Goal: Task Accomplishment & Management: Manage account settings

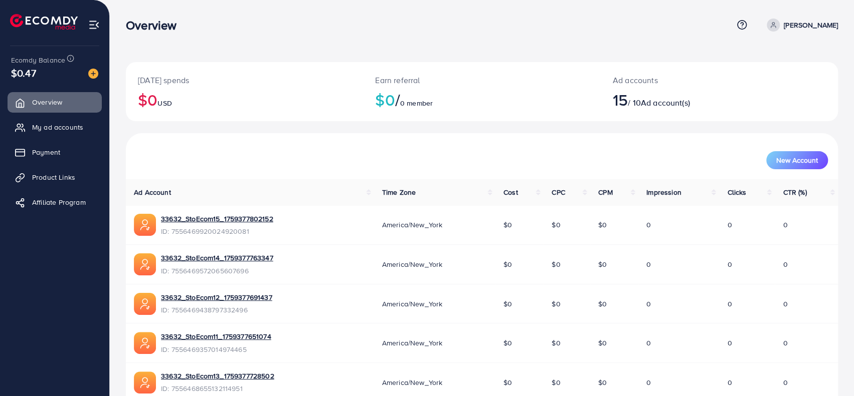
click at [512, 100] on h2 "$0 / 0 member" at bounding box center [481, 99] width 213 height 19
click at [35, 123] on span "My ad accounts" at bounding box center [60, 127] width 51 height 10
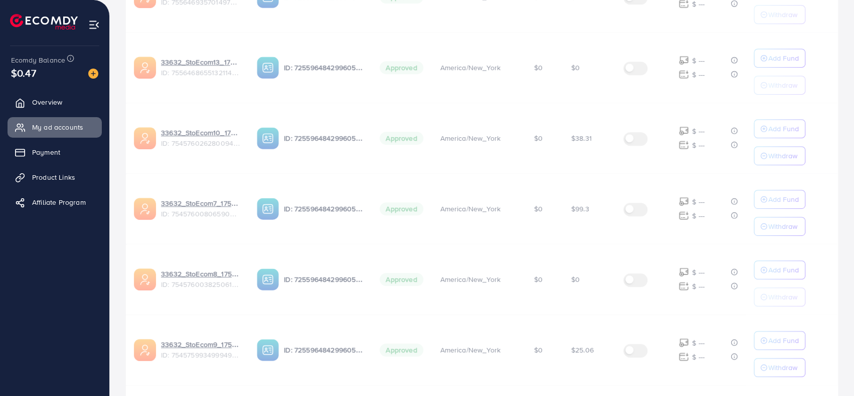
scroll to position [616, 0]
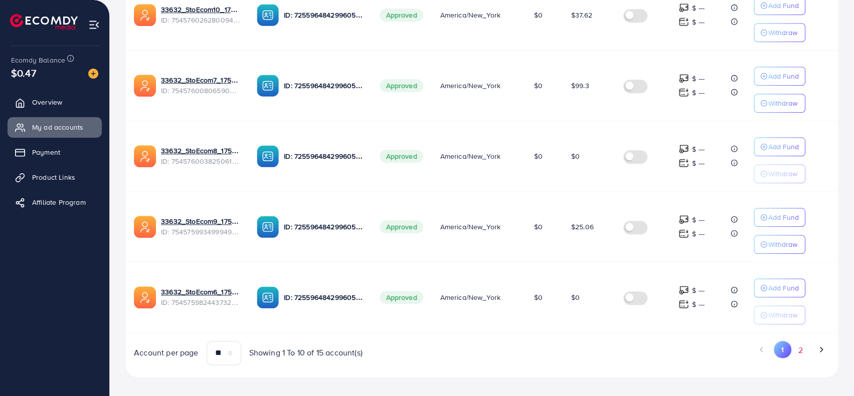
click at [799, 346] on button "2" at bounding box center [800, 350] width 18 height 19
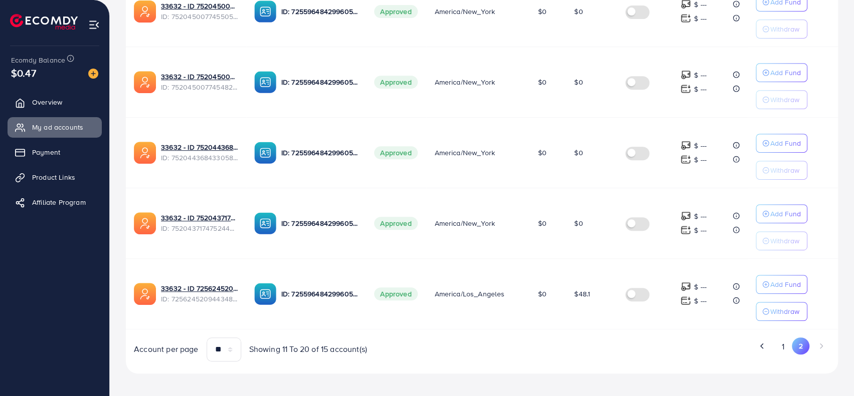
scroll to position [267, 0]
click at [782, 339] on button "1" at bounding box center [783, 346] width 18 height 19
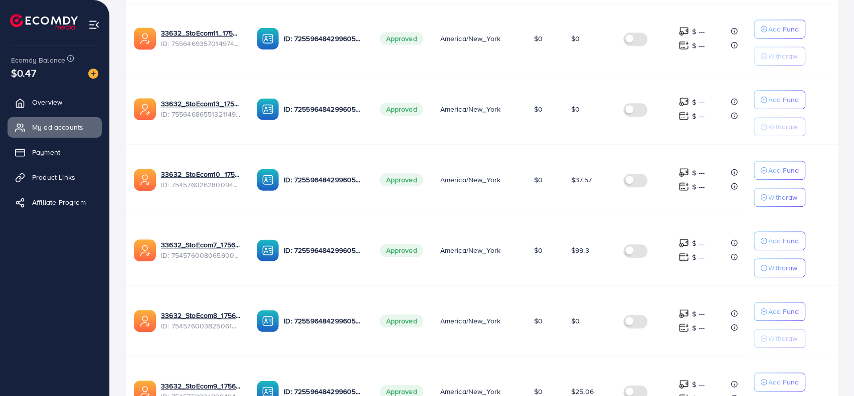
scroll to position [416, 0]
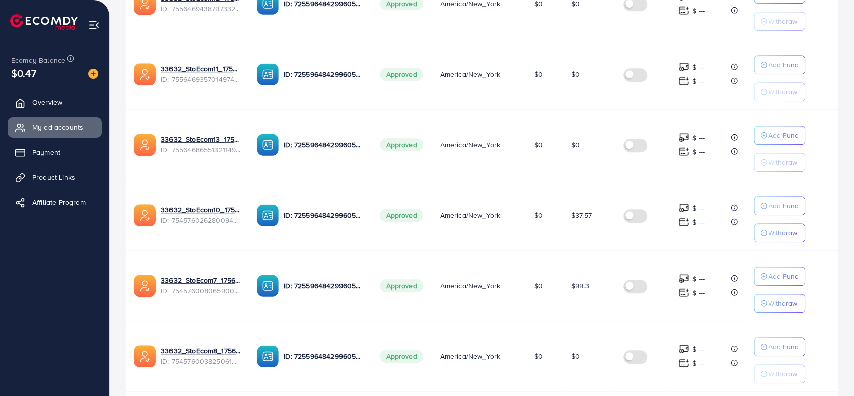
click at [589, 212] on span "$37.57" at bounding box center [581, 216] width 21 height 10
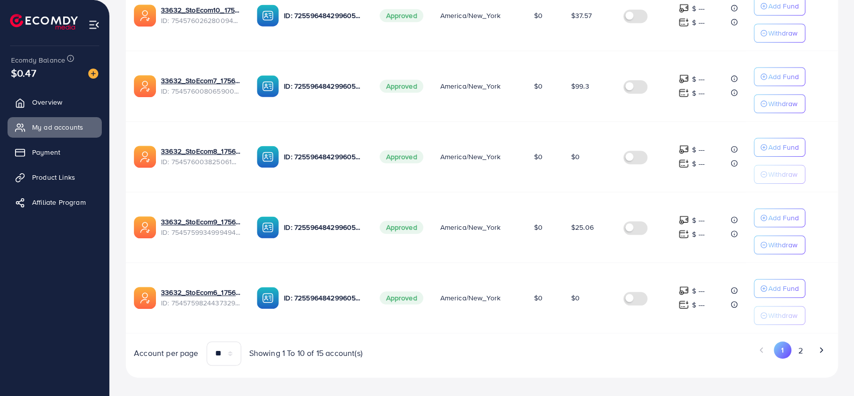
scroll to position [616, 0]
click at [578, 321] on td "$0" at bounding box center [589, 297] width 52 height 71
